Goal: Task Accomplishment & Management: Use online tool/utility

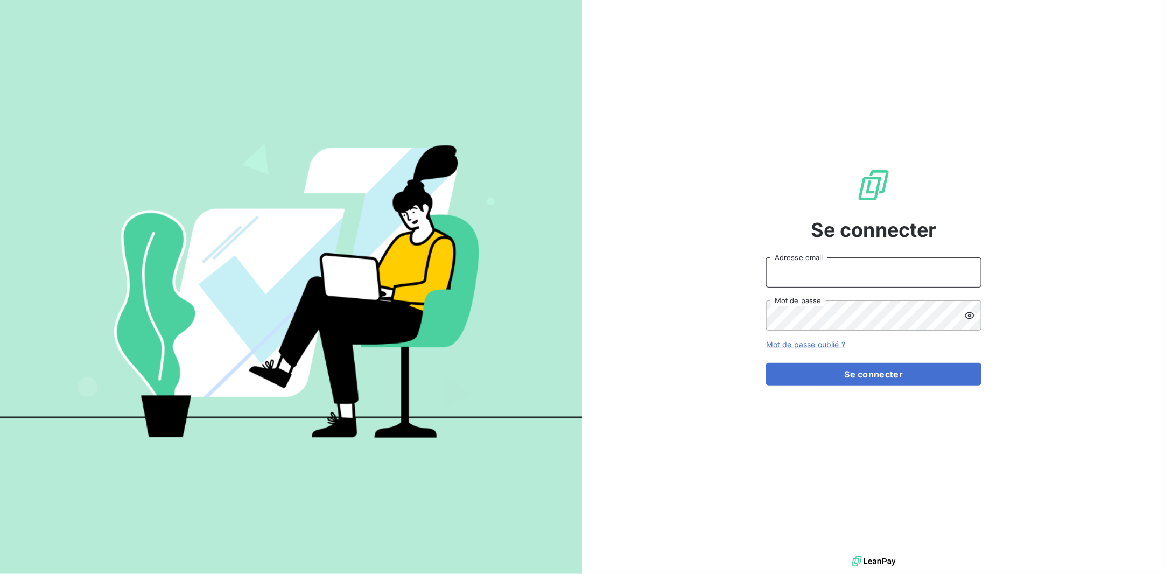
type input "y.corbieres@bapfrance.com"
click at [851, 271] on input "y.corbieres@bapfrance.com" at bounding box center [873, 272] width 215 height 30
click at [781, 378] on button "Se connecter" at bounding box center [873, 374] width 215 height 23
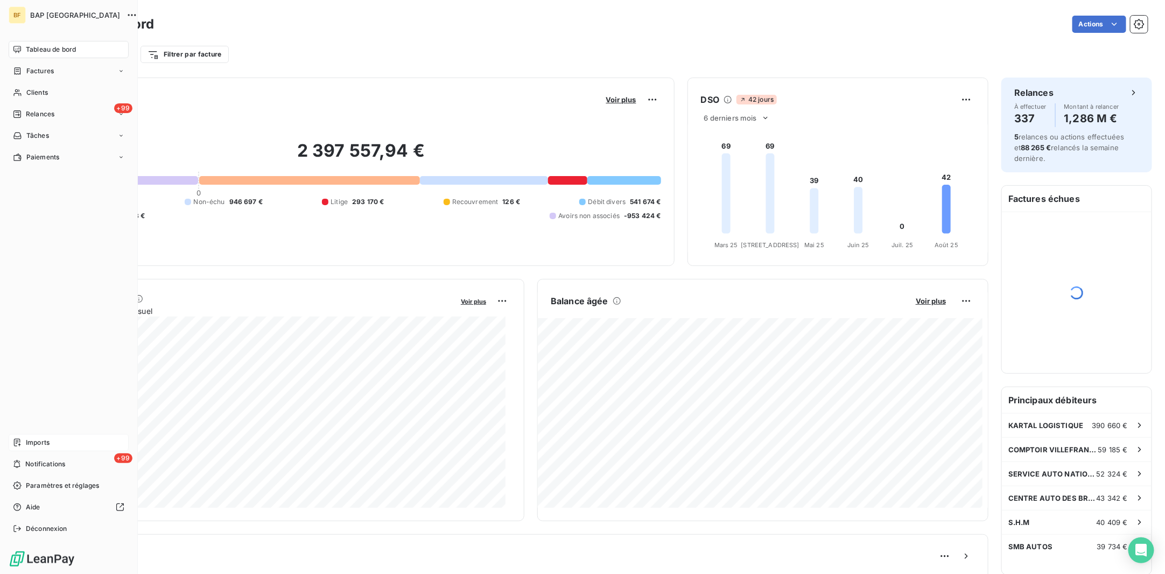
click at [49, 443] on span "Imports" at bounding box center [38, 443] width 24 height 10
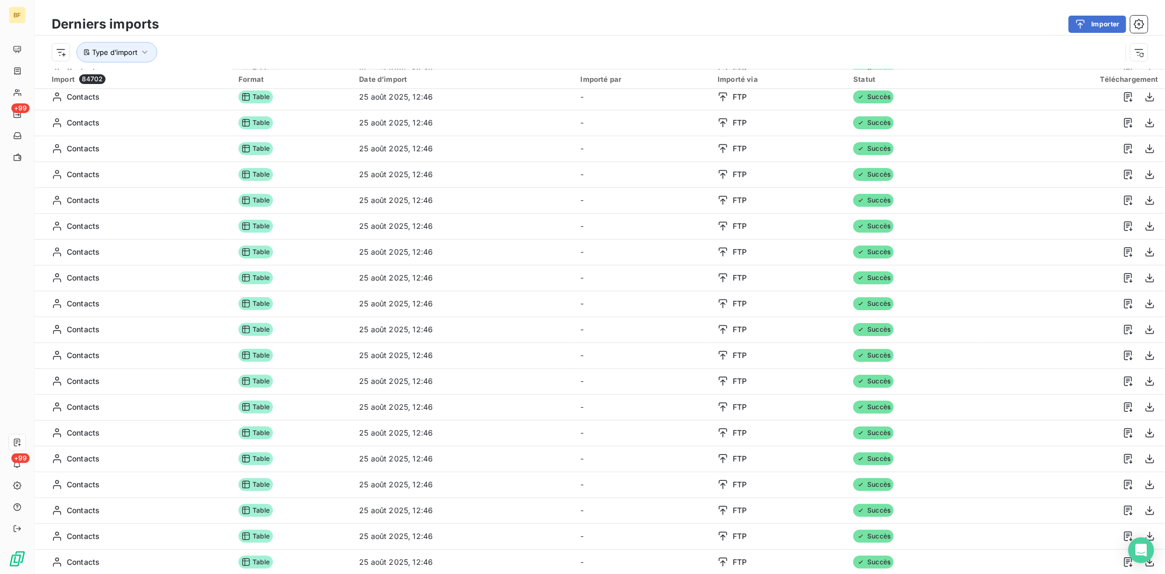
scroll to position [36, 0]
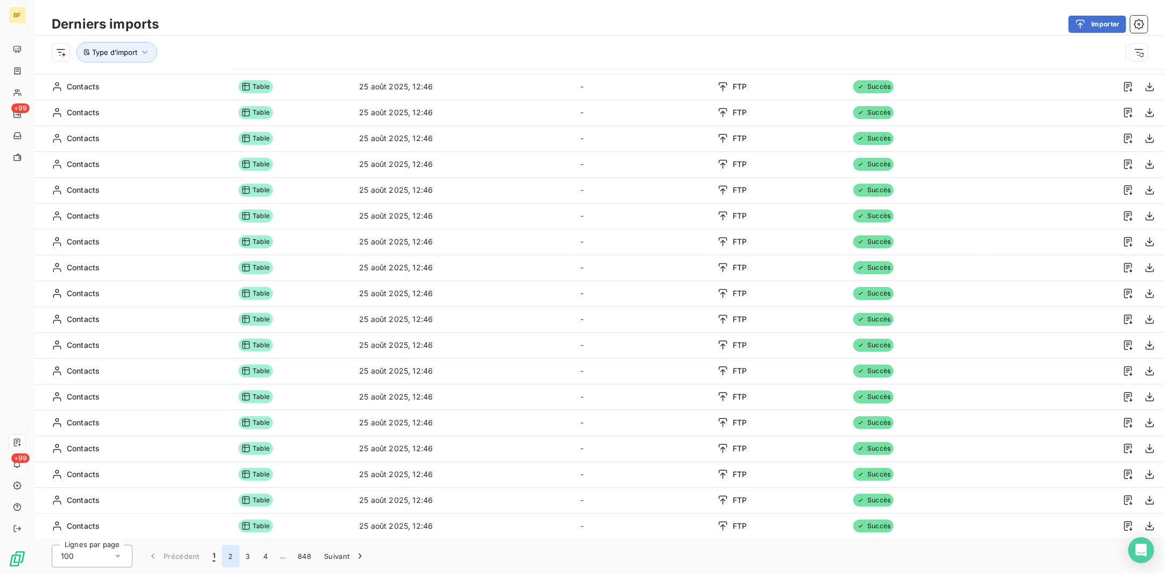
click at [228, 553] on button "2" at bounding box center [230, 556] width 17 height 23
click at [249, 559] on button "3" at bounding box center [248, 556] width 17 height 23
click at [267, 556] on button "4" at bounding box center [265, 556] width 17 height 23
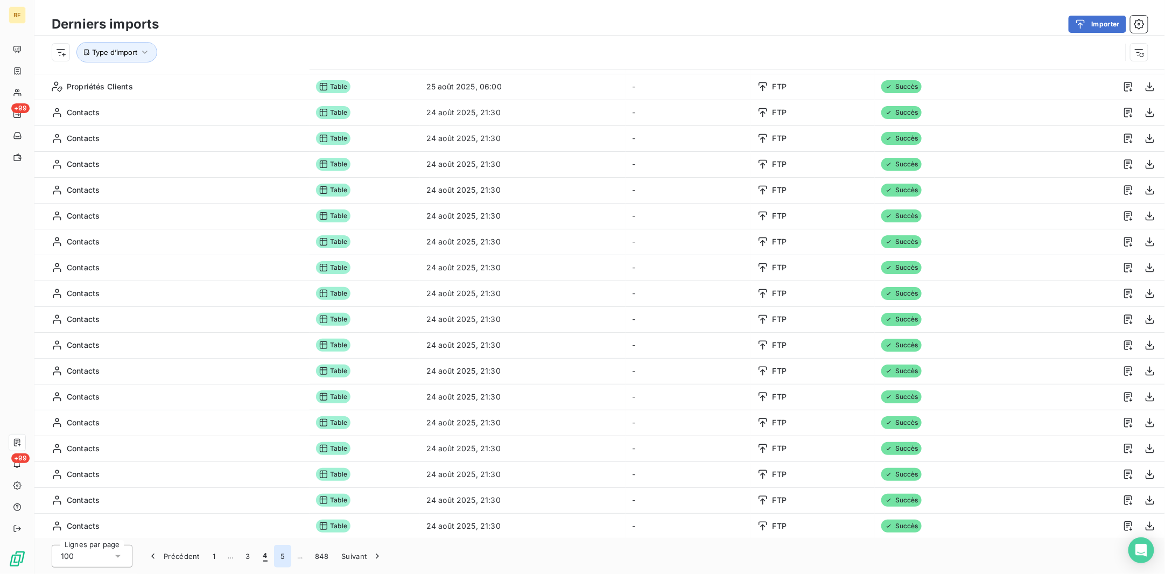
click at [277, 553] on button "5" at bounding box center [282, 556] width 17 height 23
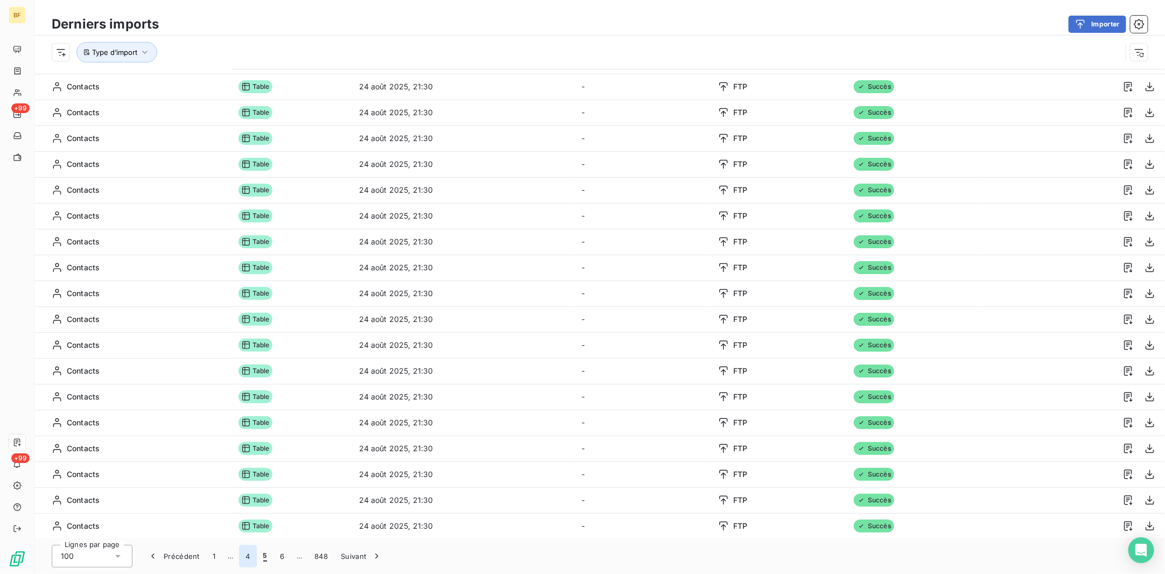
click at [250, 558] on button "4" at bounding box center [247, 556] width 17 height 23
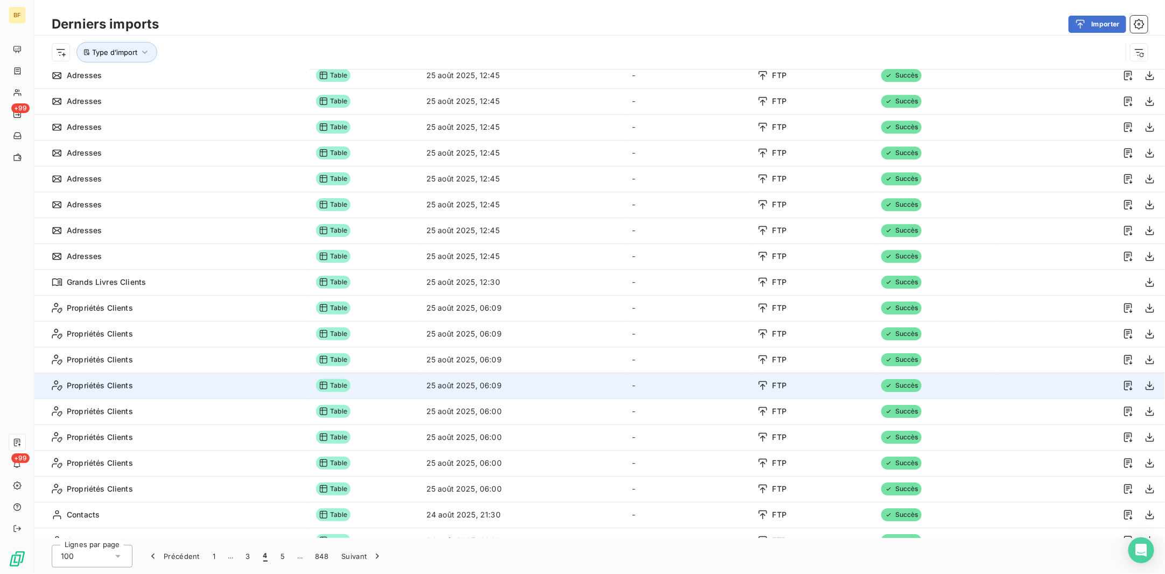
scroll to position [1694, 0]
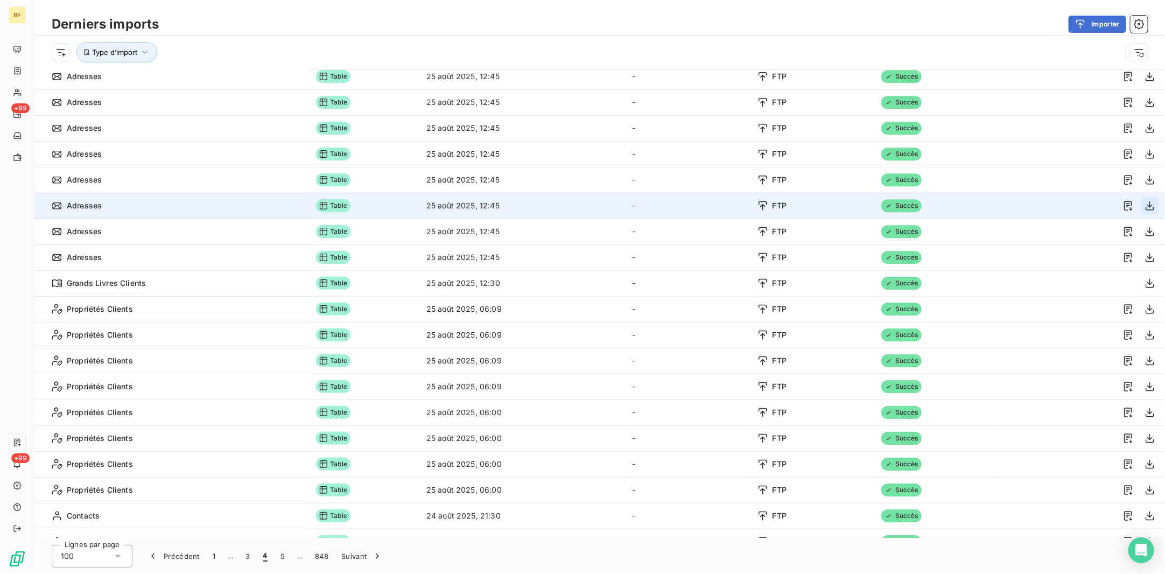
click at [1141, 205] on button "button" at bounding box center [1149, 205] width 17 height 17
click at [1144, 207] on icon "button" at bounding box center [1149, 205] width 11 height 11
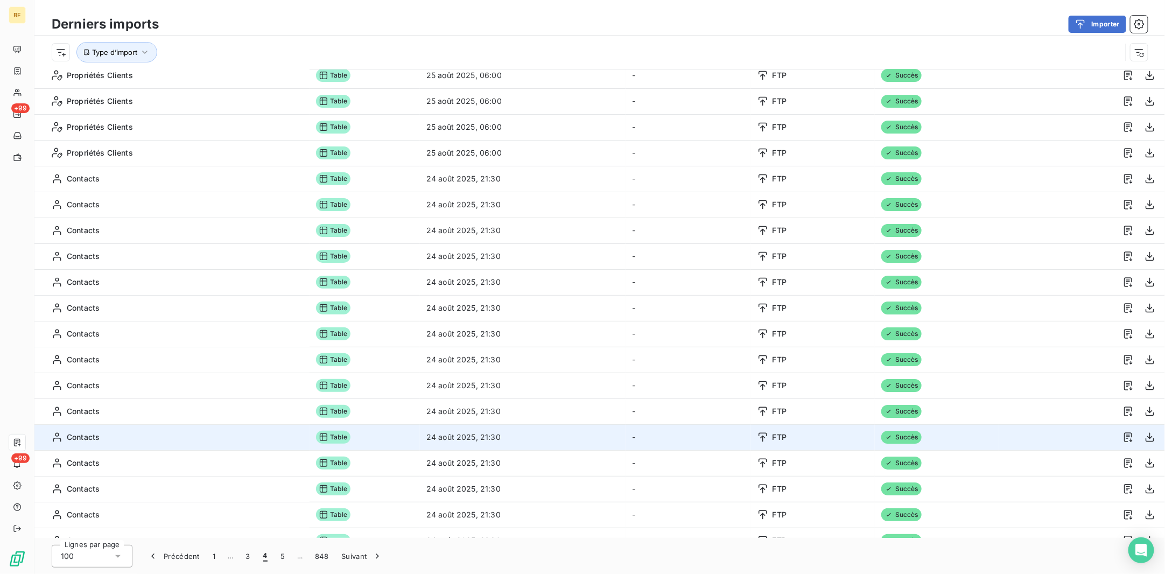
scroll to position [2098, 0]
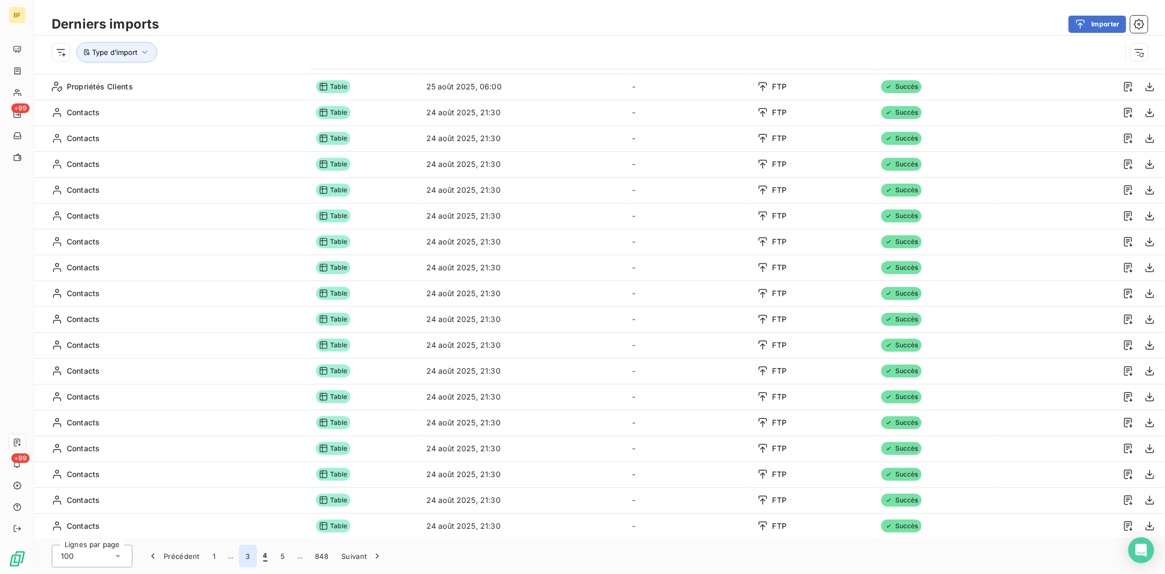
click at [249, 554] on button "3" at bounding box center [247, 556] width 17 height 23
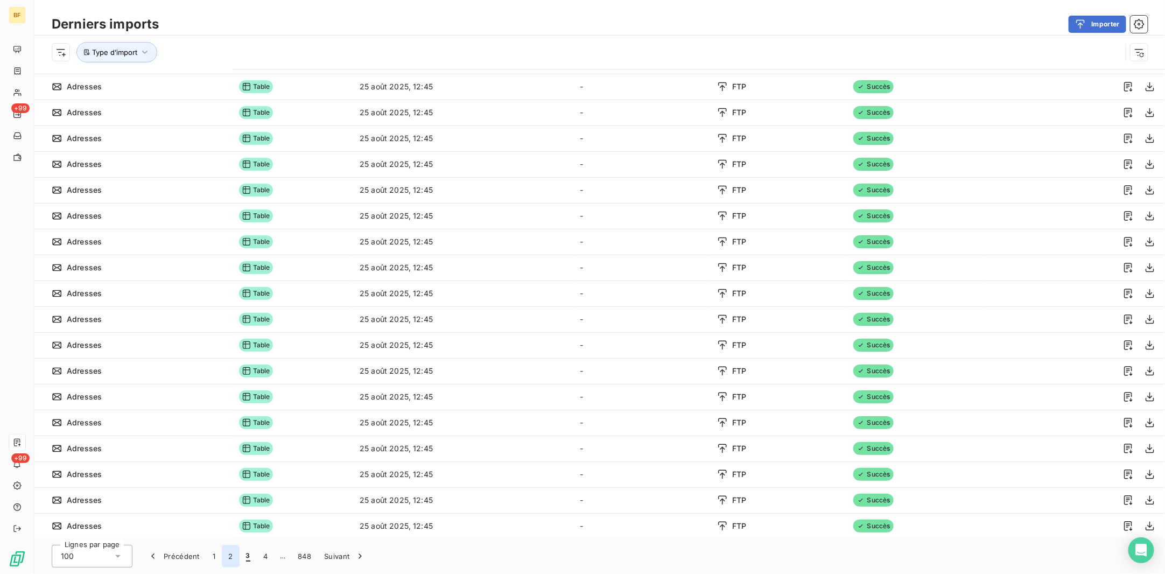
click at [232, 560] on button "2" at bounding box center [230, 556] width 17 height 23
click at [215, 558] on button "1" at bounding box center [214, 556] width 16 height 23
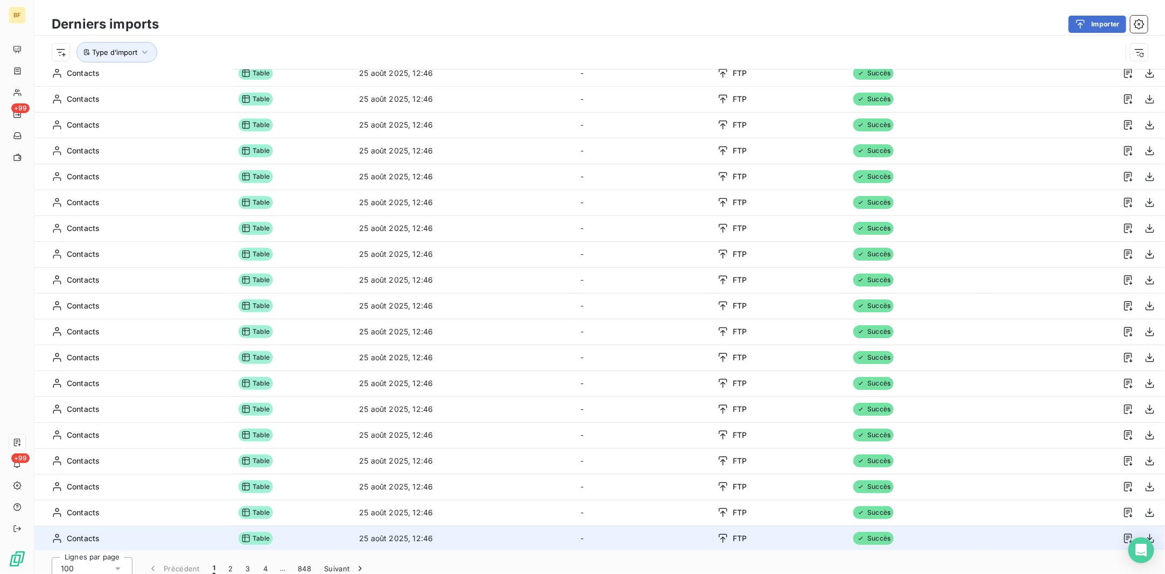
scroll to position [36, 0]
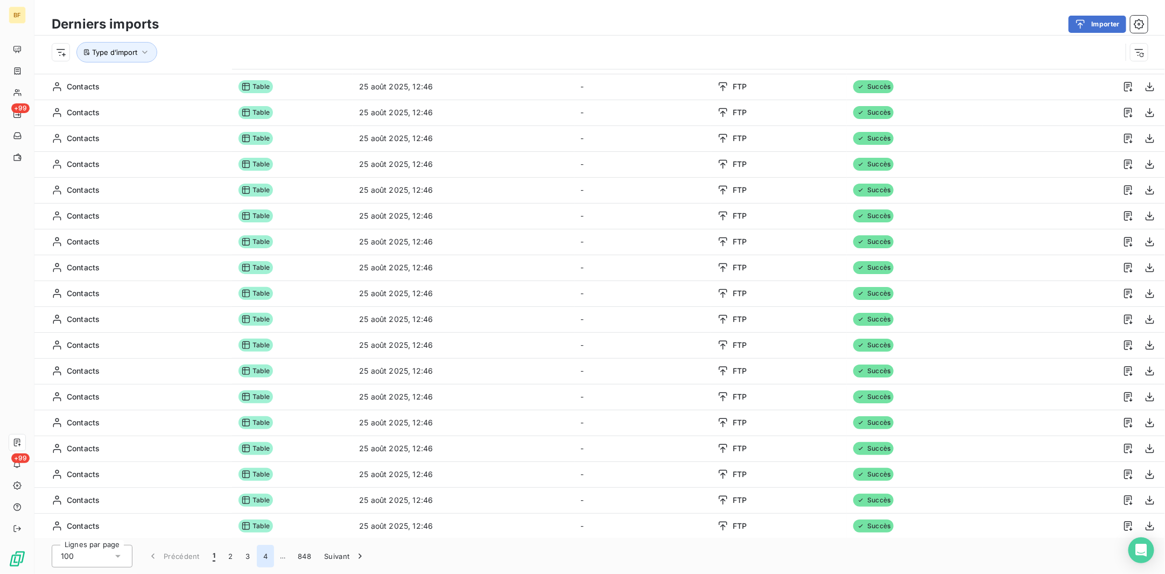
click at [264, 555] on button "4" at bounding box center [265, 556] width 17 height 23
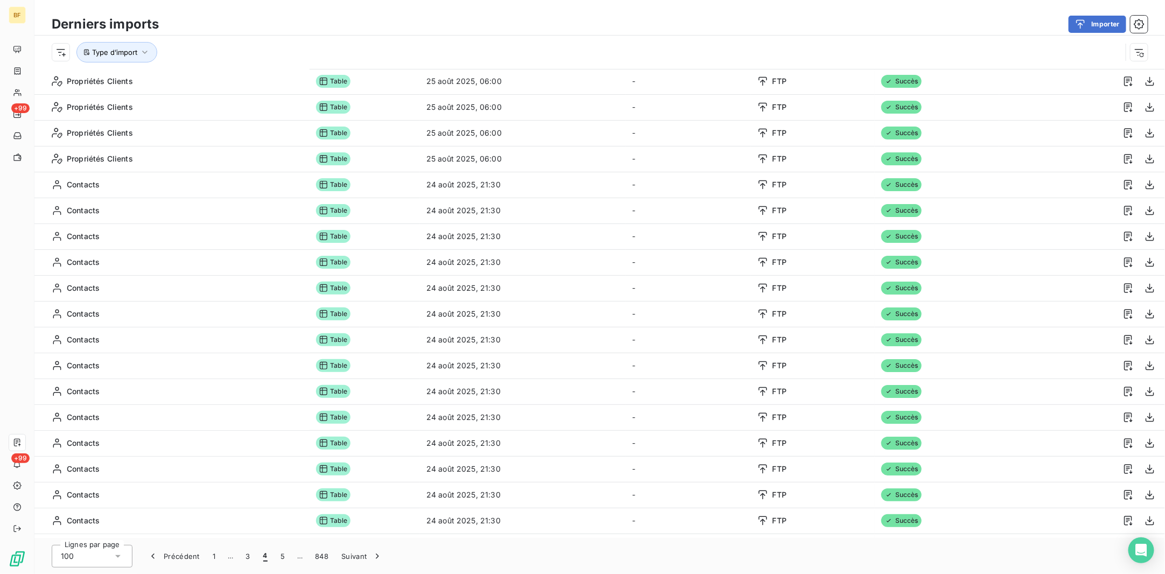
scroll to position [2098, 0]
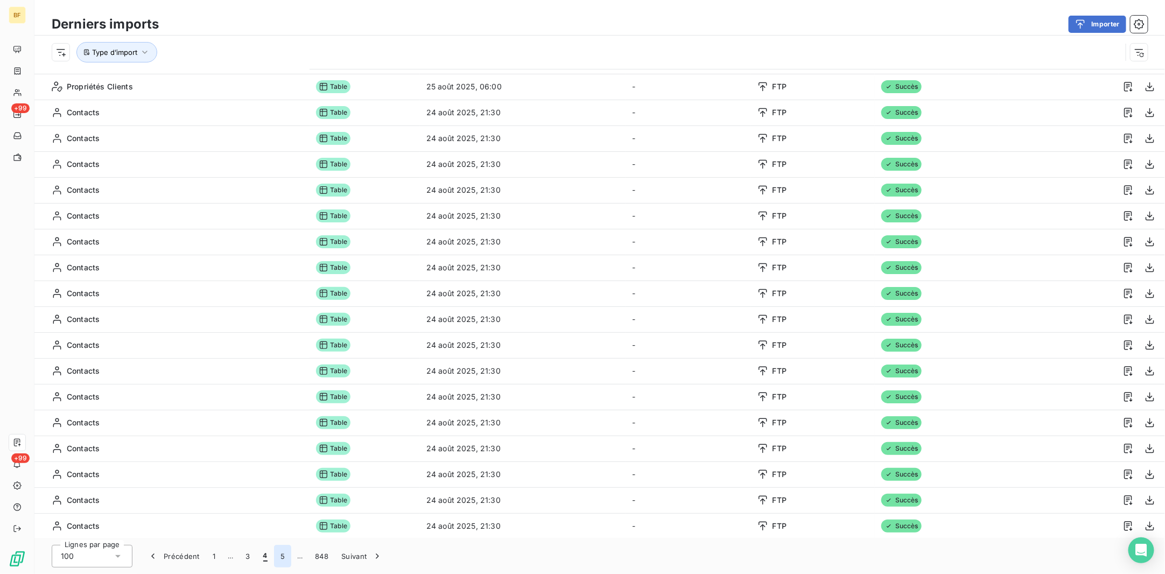
click at [284, 560] on button "5" at bounding box center [282, 556] width 17 height 23
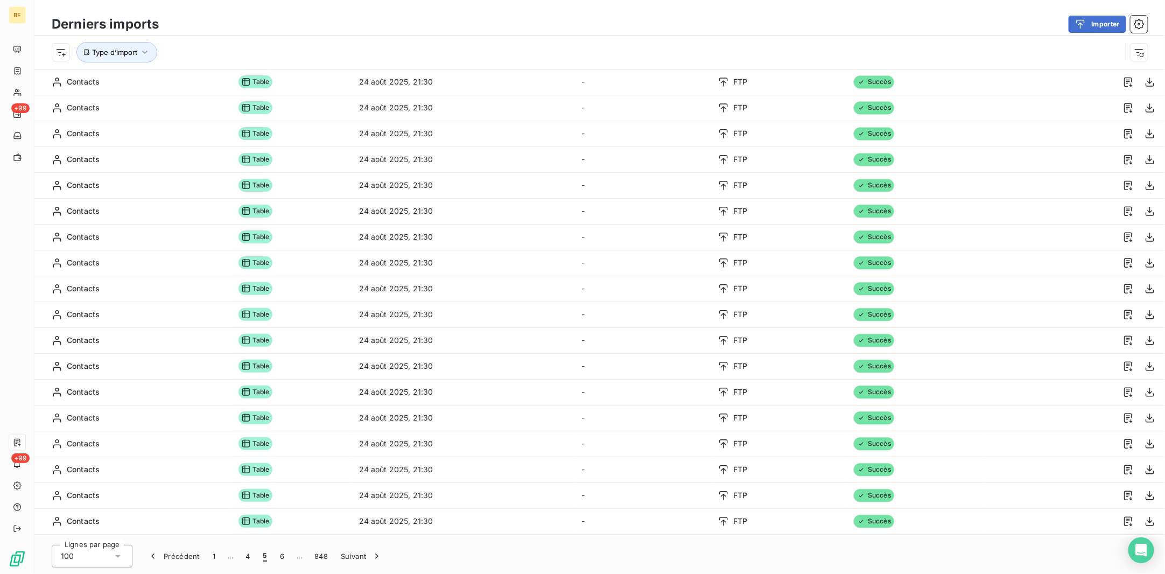
scroll to position [820, 0]
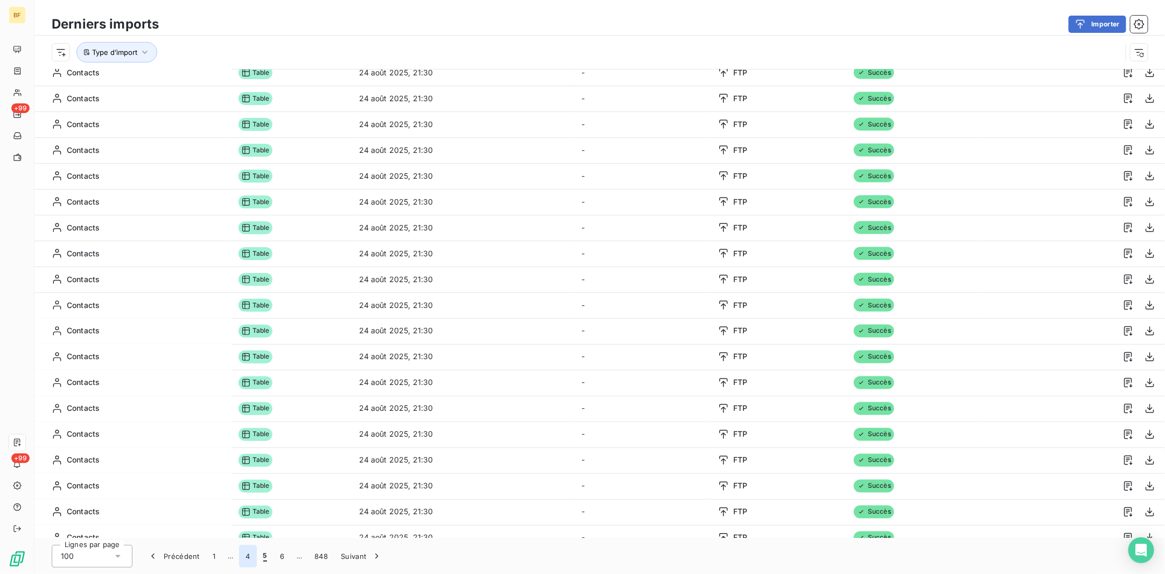
click at [247, 558] on button "4" at bounding box center [247, 556] width 17 height 23
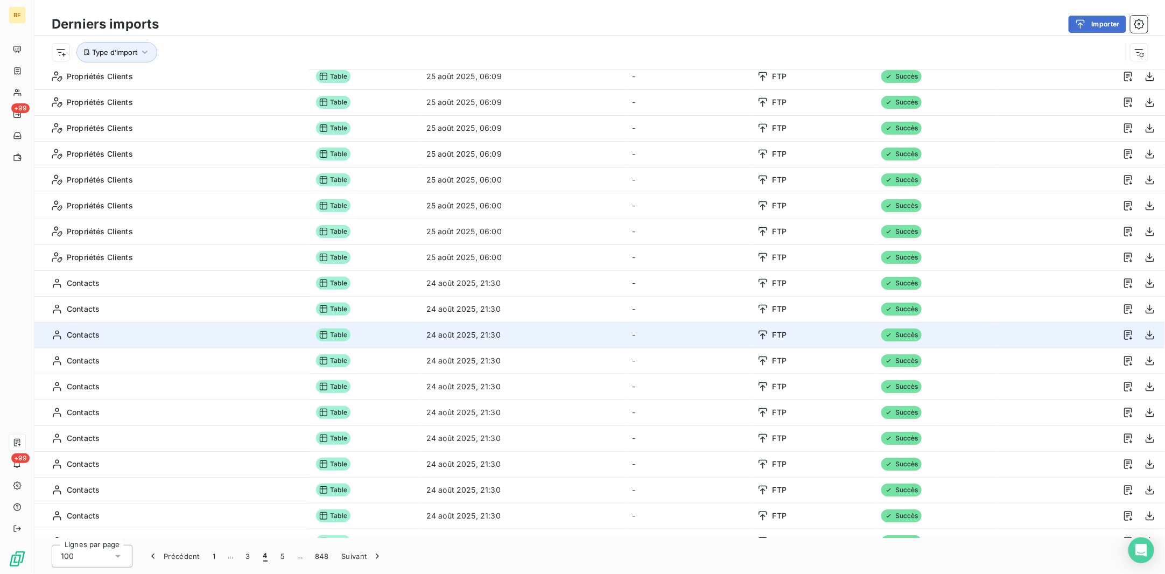
scroll to position [1816, 0]
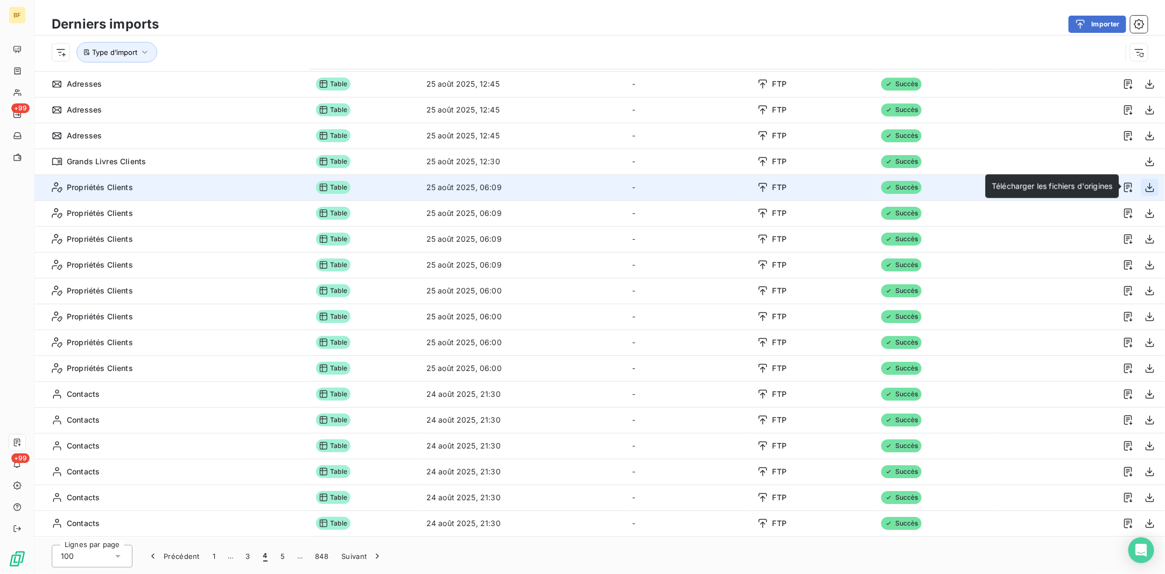
click at [1144, 189] on icon "button" at bounding box center [1149, 187] width 11 height 11
